Goal: Information Seeking & Learning: Compare options

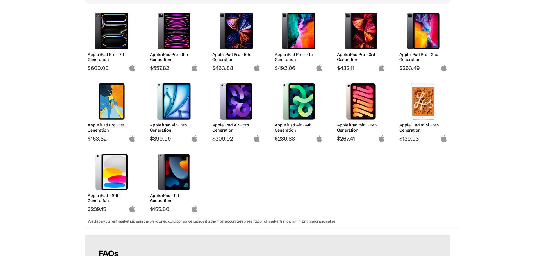
scroll to position [56, 0]
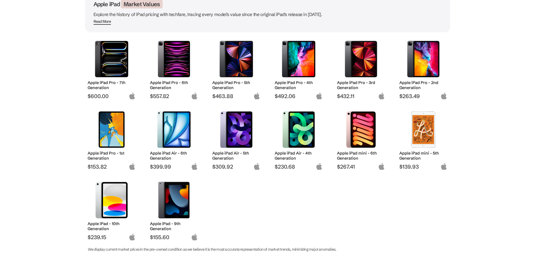
click at [226, 83] on h2 "Apple iPad Pro - 5th Generation" at bounding box center [236, 85] width 48 height 10
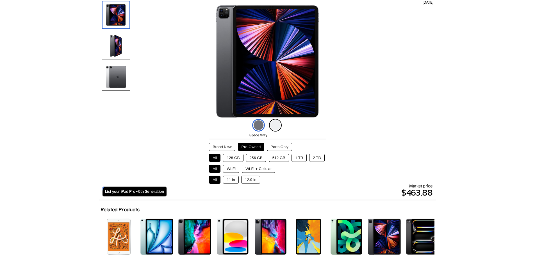
scroll to position [28, 0]
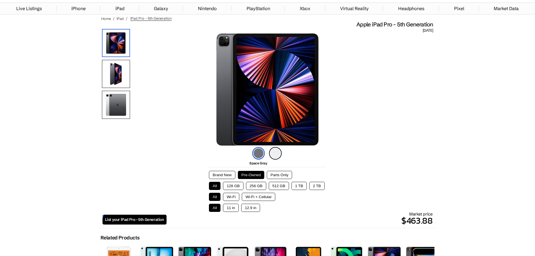
click at [225, 211] on button "11 in" at bounding box center [230, 208] width 15 height 8
click at [251, 209] on button "12.9 in" at bounding box center [250, 208] width 19 height 8
click at [229, 211] on button "11 in" at bounding box center [230, 208] width 15 height 8
click at [244, 208] on button "12.9 in" at bounding box center [250, 208] width 19 height 8
click at [233, 198] on button "Wi-Fi" at bounding box center [231, 197] width 16 height 8
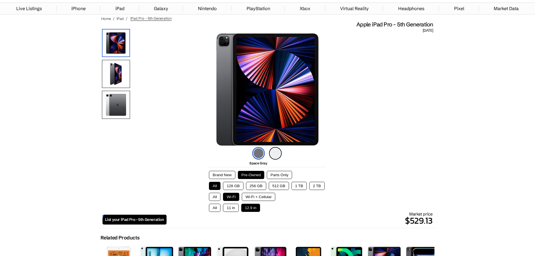
click at [256, 197] on button "Wi-Fi + Cellular" at bounding box center [258, 197] width 33 height 8
click at [216, 198] on button "All" at bounding box center [215, 197] width 12 height 8
click at [226, 173] on button "Brand New" at bounding box center [222, 175] width 26 height 8
click at [243, 174] on button "Pre-Owned" at bounding box center [251, 175] width 27 height 8
click at [237, 186] on button "128 GB" at bounding box center [233, 186] width 20 height 8
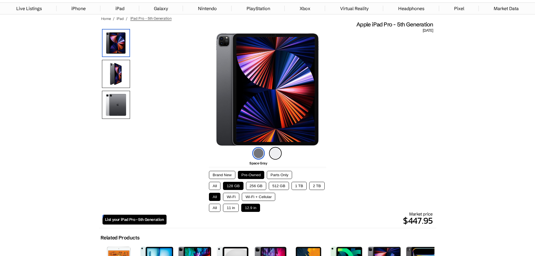
click at [320, 186] on button "2 TB" at bounding box center [316, 186] width 15 height 8
click at [295, 187] on button "1 TB" at bounding box center [298, 186] width 15 height 8
click at [218, 186] on button "All" at bounding box center [215, 186] width 12 height 8
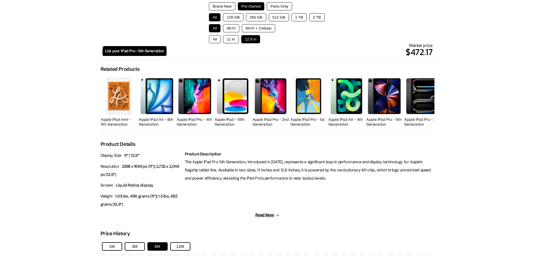
scroll to position [112, 0]
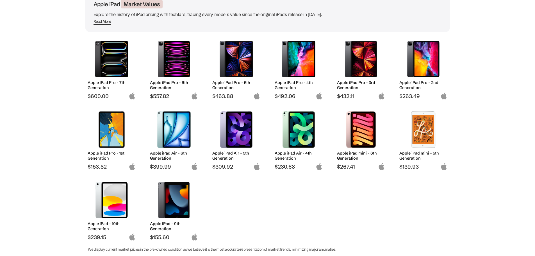
click at [361, 77] on div at bounding box center [361, 59] width 40 height 42
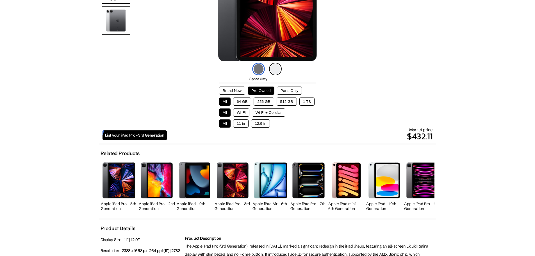
scroll to position [84, 0]
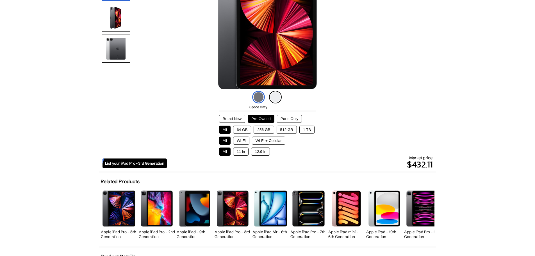
click at [151, 231] on h2 "Apple iPad Pro - 2nd Generation" at bounding box center [157, 234] width 37 height 10
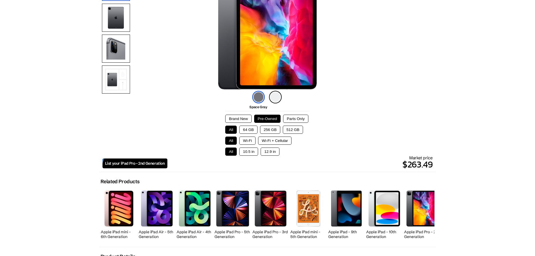
scroll to position [28, 0]
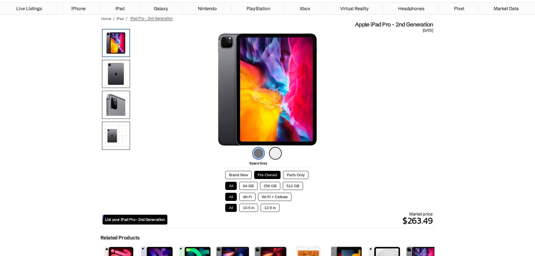
click at [272, 211] on button "12.9 in" at bounding box center [270, 208] width 19 height 8
click at [227, 206] on button "All" at bounding box center [231, 208] width 12 height 8
click at [280, 208] on div "All 10.5 in 12.9 in" at bounding box center [267, 208] width 84 height 8
click at [277, 209] on button "12.9 in" at bounding box center [270, 208] width 19 height 8
click at [273, 156] on img at bounding box center [275, 153] width 13 height 13
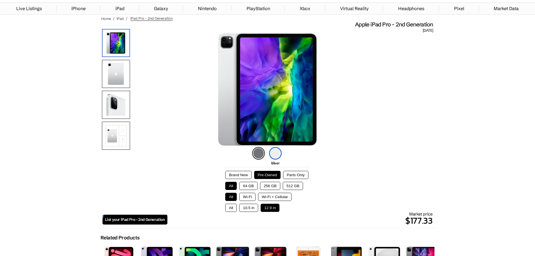
click at [257, 155] on img at bounding box center [258, 153] width 13 height 13
